Goal: Navigation & Orientation: Find specific page/section

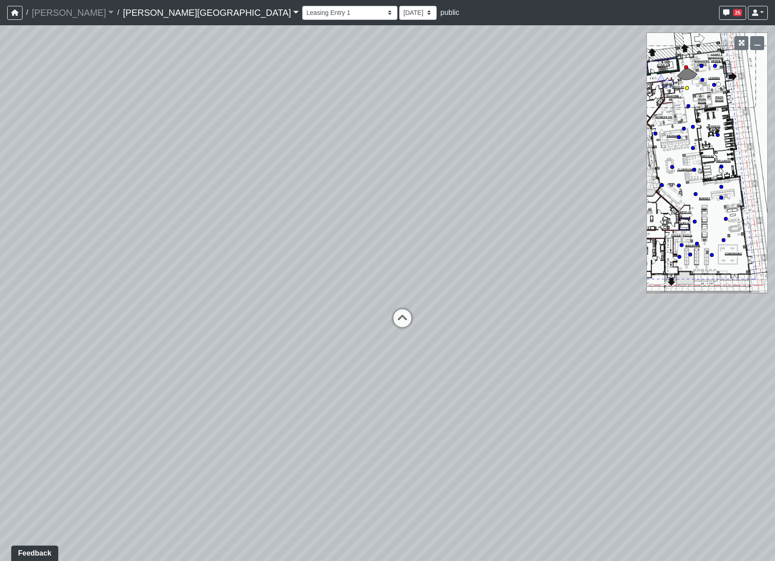
click at [395, 318] on icon at bounding box center [402, 322] width 27 height 27
drag, startPoint x: 126, startPoint y: 303, endPoint x: 665, endPoint y: 231, distance: 543.6
click at [665, 231] on div "Loading... Coffee Bar Loading... [GEOGRAPHIC_DATA] Loading... Leasing Entry 1 L…" at bounding box center [387, 293] width 775 height 536
drag, startPoint x: 406, startPoint y: 216, endPoint x: 530, endPoint y: 221, distance: 124.2
click at [530, 221] on div "Loading... Coffee Bar Loading... [GEOGRAPHIC_DATA] Loading... Leasing Entry 1 L…" at bounding box center [387, 293] width 775 height 536
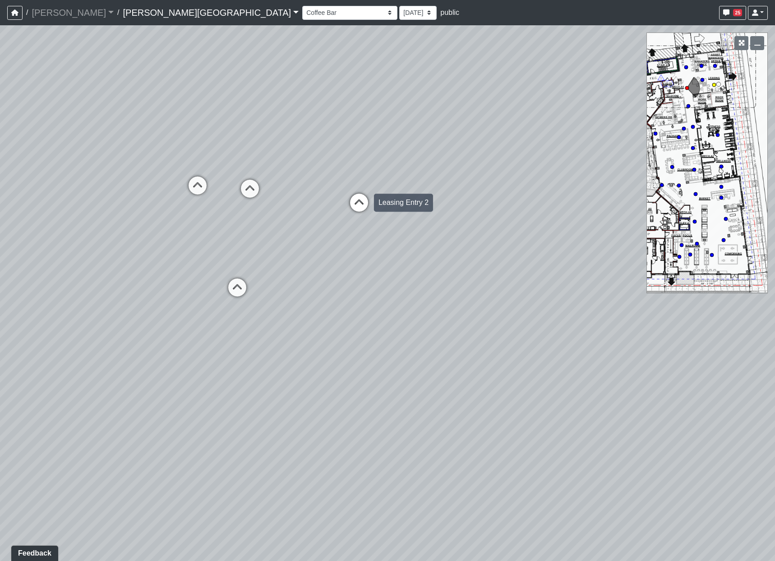
click at [358, 203] on icon at bounding box center [359, 207] width 27 height 27
drag, startPoint x: 566, startPoint y: 283, endPoint x: 118, endPoint y: 180, distance: 459.8
click at [119, 180] on div "Loading... Coffee Bar Loading... [GEOGRAPHIC_DATA] Loading... Leasing Entry 1 L…" at bounding box center [387, 293] width 775 height 536
drag, startPoint x: 182, startPoint y: 239, endPoint x: -120, endPoint y: 256, distance: 302.8
click at [0, 256] on html "/ [PERSON_NAME] Loading... / [PERSON_NAME][GEOGRAPHIC_DATA] [PERSON_NAME][GEOGR…" at bounding box center [387, 280] width 775 height 561
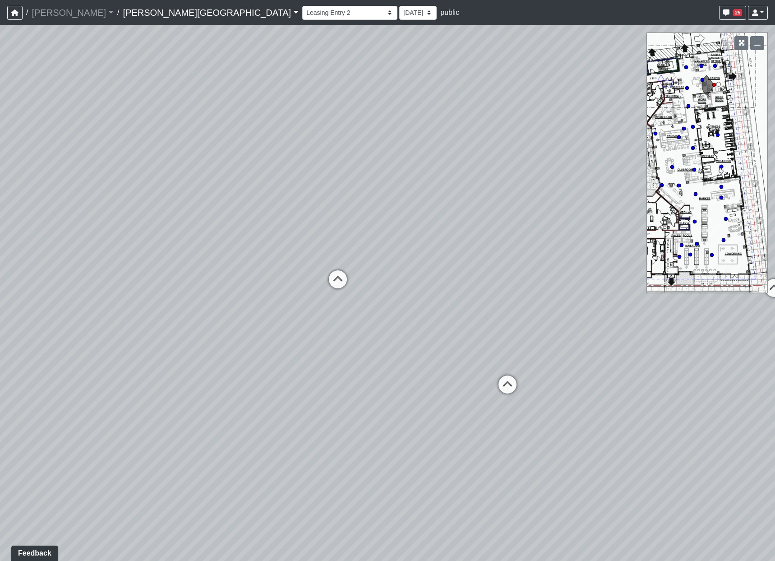
drag, startPoint x: 430, startPoint y: 254, endPoint x: 137, endPoint y: 447, distance: 350.9
click at [137, 447] on div "Loading... Coffee Bar Loading... [GEOGRAPHIC_DATA] Loading... Leasing Entry 1 L…" at bounding box center [387, 293] width 775 height 536
click at [508, 381] on icon at bounding box center [507, 388] width 27 height 27
drag, startPoint x: 197, startPoint y: 398, endPoint x: 753, endPoint y: 373, distance: 556.0
click at [753, 374] on div "Loading... Coffee Bar Loading... [GEOGRAPHIC_DATA] Loading... Leasing Entry 1 L…" at bounding box center [387, 293] width 775 height 536
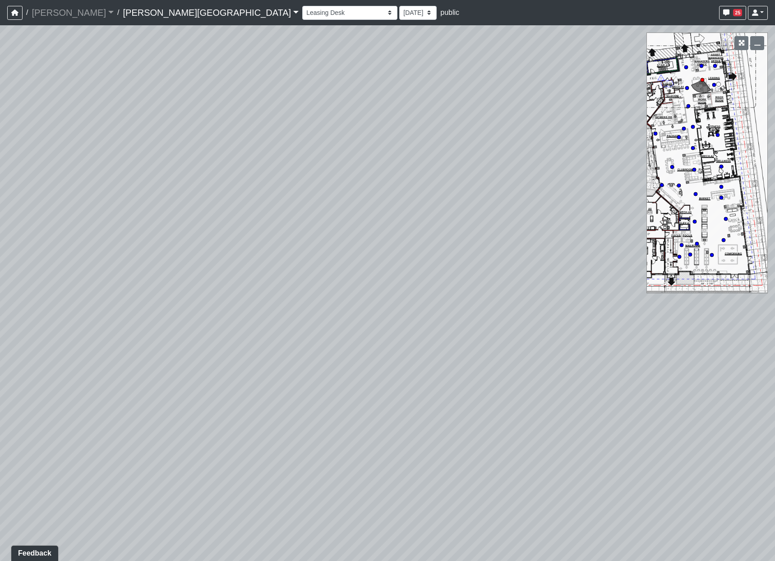
drag, startPoint x: 621, startPoint y: 381, endPoint x: 543, endPoint y: 374, distance: 78.4
click at [558, 371] on div "Loading... Coffee Bar Loading... [GEOGRAPHIC_DATA] Loading... Leasing Entry 1 L…" at bounding box center [387, 293] width 775 height 536
drag, startPoint x: 183, startPoint y: 384, endPoint x: 343, endPoint y: 382, distance: 160.6
drag, startPoint x: 287, startPoint y: 383, endPoint x: 317, endPoint y: 338, distance: 53.1
click at [317, 338] on div "Loading... Coffee Bar Loading... [GEOGRAPHIC_DATA] Loading... Leasing Entry 1 L…" at bounding box center [387, 293] width 775 height 536
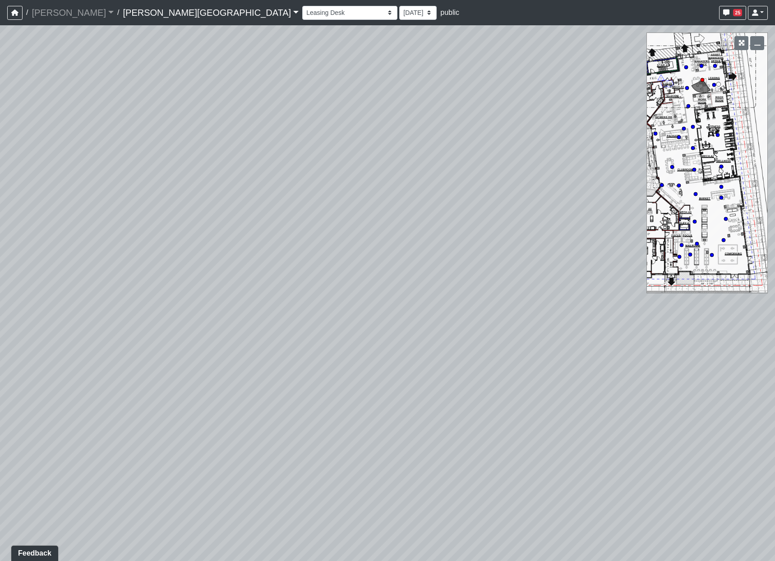
drag, startPoint x: 284, startPoint y: 276, endPoint x: 371, endPoint y: 325, distance: 99.6
click at [371, 325] on div "Loading... Coffee Bar Loading... [GEOGRAPHIC_DATA] Loading... Leasing Entry 1 L…" at bounding box center [387, 293] width 775 height 536
drag, startPoint x: 589, startPoint y: 356, endPoint x: 88, endPoint y: 342, distance: 501.5
click at [86, 342] on div "Loading... Coffee Bar Loading... [GEOGRAPHIC_DATA] Loading... Leasing Entry 1 L…" at bounding box center [387, 293] width 775 height 536
click at [394, 341] on icon at bounding box center [392, 343] width 27 height 27
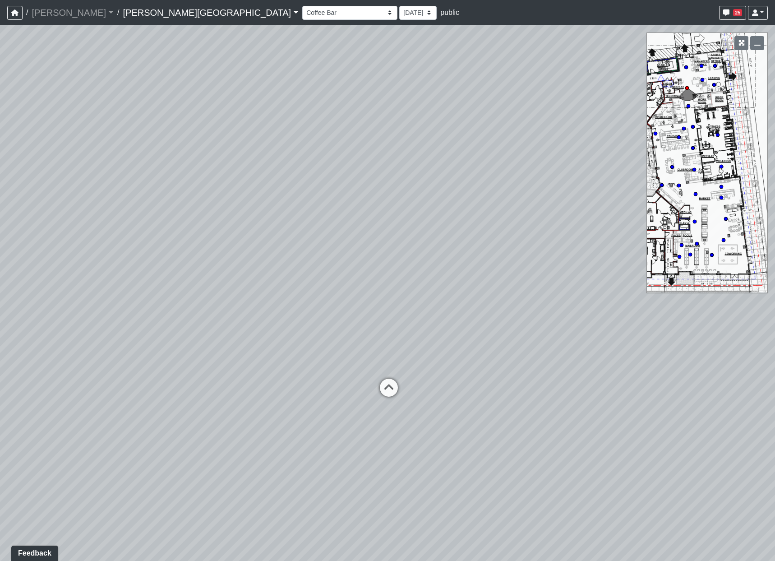
drag, startPoint x: 166, startPoint y: 334, endPoint x: 823, endPoint y: 401, distance: 660.8
click at [775, 401] on html "/ [PERSON_NAME] Loading... / [PERSON_NAME][GEOGRAPHIC_DATA] [PERSON_NAME][GEOGR…" at bounding box center [387, 280] width 775 height 561
drag, startPoint x: 102, startPoint y: 416, endPoint x: 560, endPoint y: 407, distance: 459.0
click at [560, 407] on div "Loading... Coffee Bar Loading... [GEOGRAPHIC_DATA] Loading... Leasing Entry 1 L…" at bounding box center [387, 293] width 775 height 536
drag, startPoint x: 252, startPoint y: 329, endPoint x: 837, endPoint y: 317, distance: 585.8
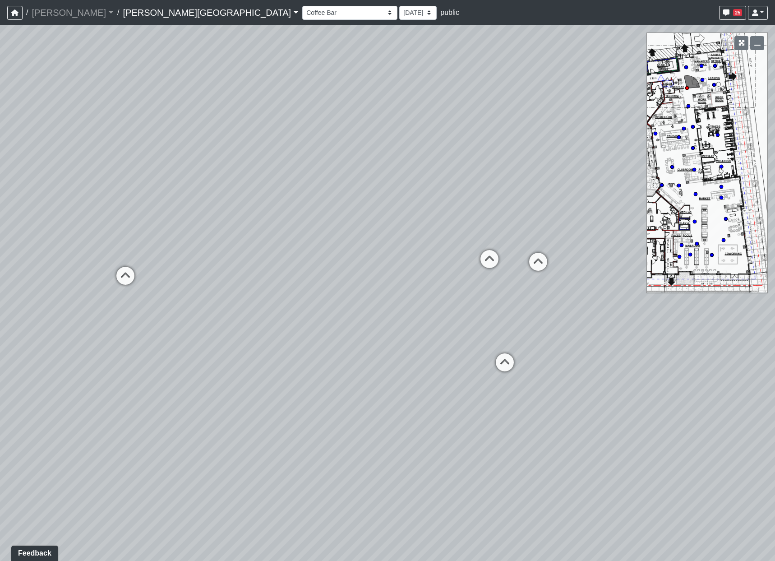
click at [775, 317] on html "/ [PERSON_NAME] Loading... / [PERSON_NAME][GEOGRAPHIC_DATA] [PERSON_NAME][GEOGR…" at bounding box center [387, 280] width 775 height 561
click at [122, 270] on icon at bounding box center [125, 280] width 27 height 27
drag, startPoint x: 512, startPoint y: 433, endPoint x: -185, endPoint y: 368, distance: 699.7
click at [0, 368] on html "/ [PERSON_NAME] Loading... / [PERSON_NAME][GEOGRAPHIC_DATA] [PERSON_NAME][GEOGR…" at bounding box center [387, 280] width 775 height 561
drag, startPoint x: 376, startPoint y: 340, endPoint x: 281, endPoint y: 384, distance: 104.6
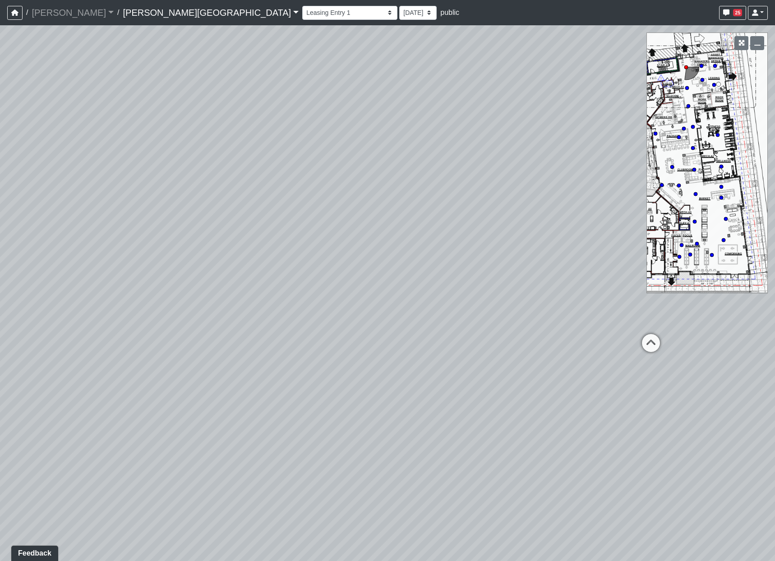
click at [281, 384] on div "Loading... Coffee Bar Loading... [GEOGRAPHIC_DATA] Loading... Leasing Entry 1 L…" at bounding box center [387, 293] width 775 height 536
drag, startPoint x: 581, startPoint y: 245, endPoint x: 254, endPoint y: 213, distance: 328.2
click at [254, 213] on div "Loading... Coffee Bar Loading... [GEOGRAPHIC_DATA] Loading... Leasing Entry 1 L…" at bounding box center [387, 293] width 775 height 536
drag, startPoint x: 281, startPoint y: 247, endPoint x: 369, endPoint y: 280, distance: 94.1
click at [369, 280] on div "Loading... Coffee Bar Loading... [GEOGRAPHIC_DATA] Loading... Leasing Entry 1 L…" at bounding box center [387, 293] width 775 height 536
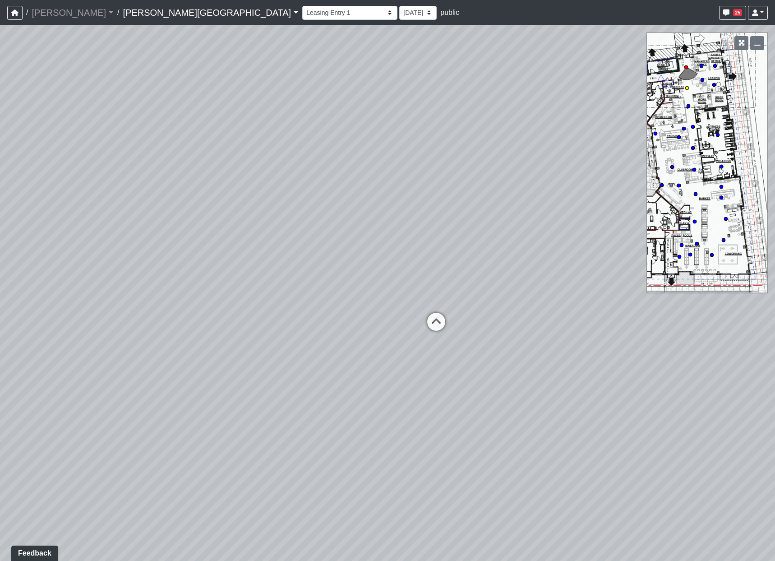
click at [438, 323] on icon at bounding box center [436, 326] width 27 height 27
drag, startPoint x: 173, startPoint y: 304, endPoint x: 731, endPoint y: 290, distance: 558.3
click at [733, 293] on div "Loading... Coffee Bar Loading... [GEOGRAPHIC_DATA] Loading... Leasing Entry 1 L…" at bounding box center [387, 293] width 775 height 536
drag, startPoint x: 299, startPoint y: 280, endPoint x: 285, endPoint y: 275, distance: 15.0
click at [288, 279] on div "Loading... Coffee Bar Loading... [GEOGRAPHIC_DATA] Loading... Leasing Entry 1 L…" at bounding box center [387, 293] width 775 height 536
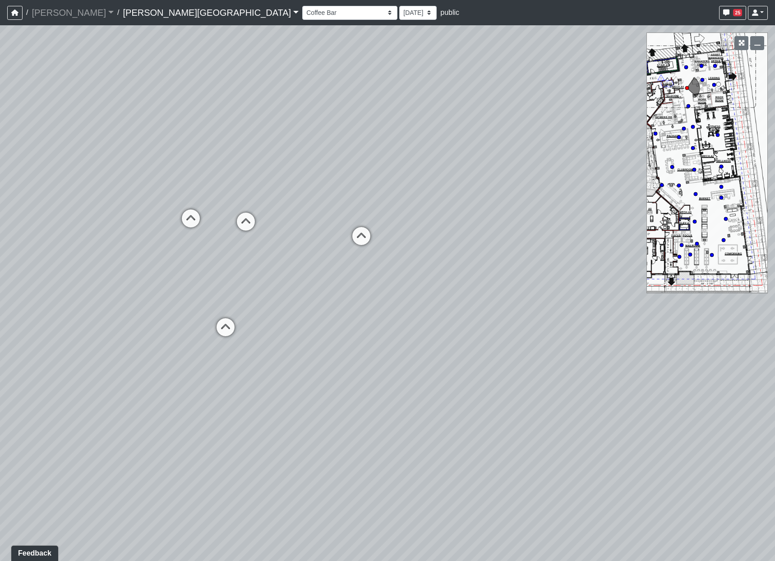
drag, startPoint x: 301, startPoint y: 406, endPoint x: 342, endPoint y: 388, distance: 44.9
click at [342, 388] on div "Loading... Coffee Bar Loading... [GEOGRAPHIC_DATA] Loading... Leasing Entry 1 L…" at bounding box center [387, 293] width 775 height 536
click at [146, 331] on icon at bounding box center [152, 339] width 27 height 27
select select "fWm8ArCBt37vTA63tWocwo"
drag, startPoint x: 670, startPoint y: 313, endPoint x: -22, endPoint y: 286, distance: 692.7
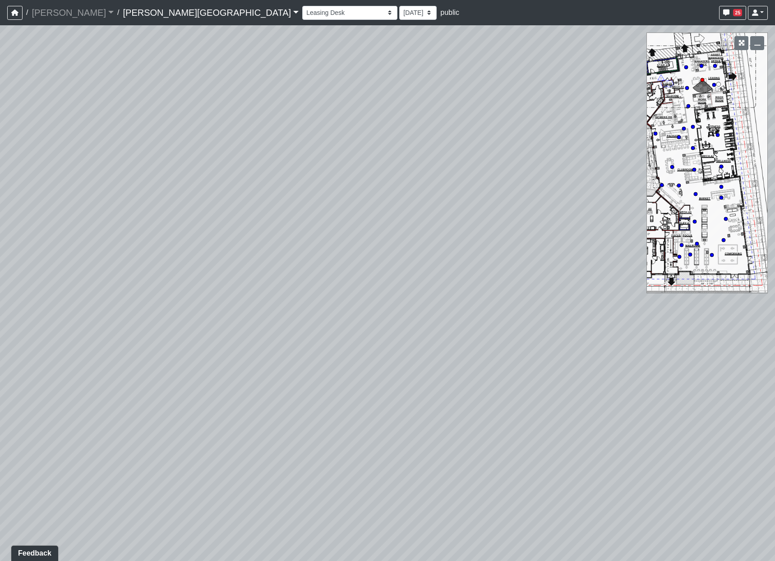
click at [0, 286] on html "/ [PERSON_NAME] Loading... / [PERSON_NAME][GEOGRAPHIC_DATA] [PERSON_NAME][GEOGR…" at bounding box center [387, 280] width 775 height 561
drag, startPoint x: 596, startPoint y: 290, endPoint x: 405, endPoint y: 286, distance: 191.4
click at [405, 287] on div "Loading... Coffee Bar Loading... [GEOGRAPHIC_DATA] Loading... Leasing Entry 1 L…" at bounding box center [387, 293] width 775 height 536
